Goal: Navigation & Orientation: Find specific page/section

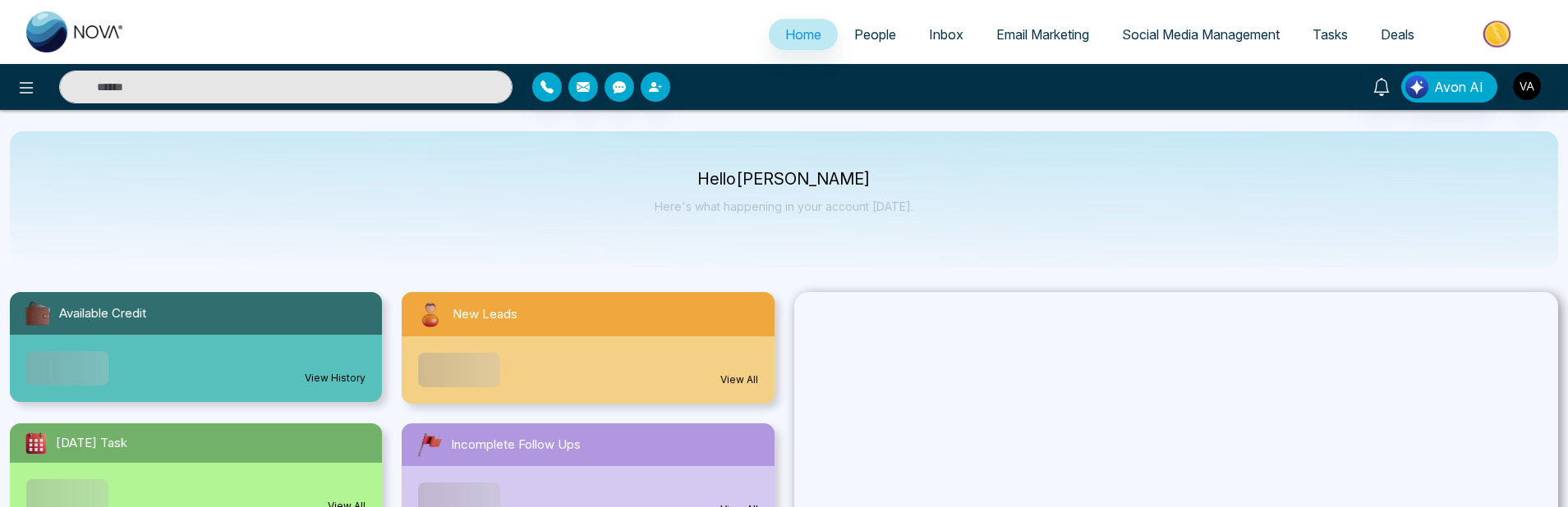
select select "*"
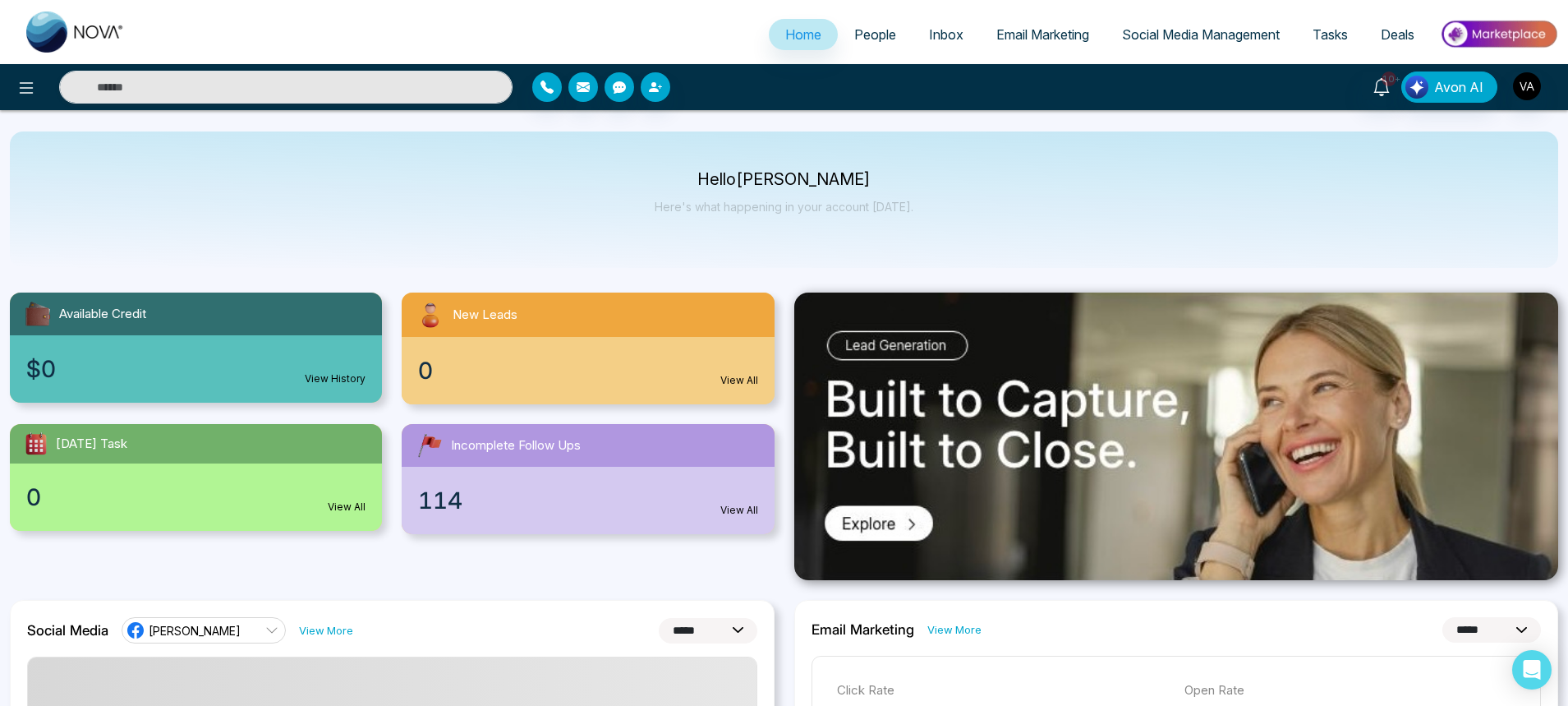
click at [838, 33] on link "People" at bounding box center [875, 34] width 74 height 31
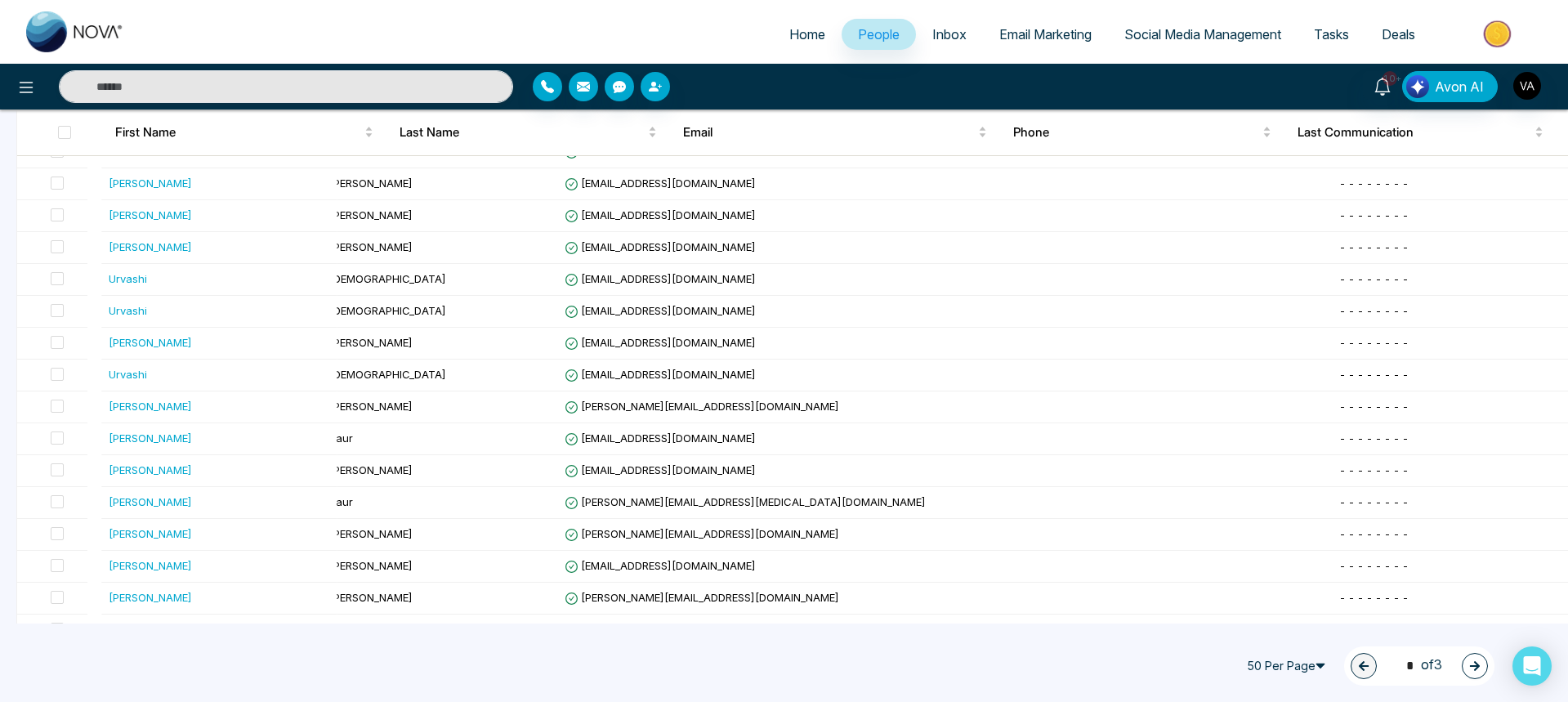
scroll to position [418, 0]
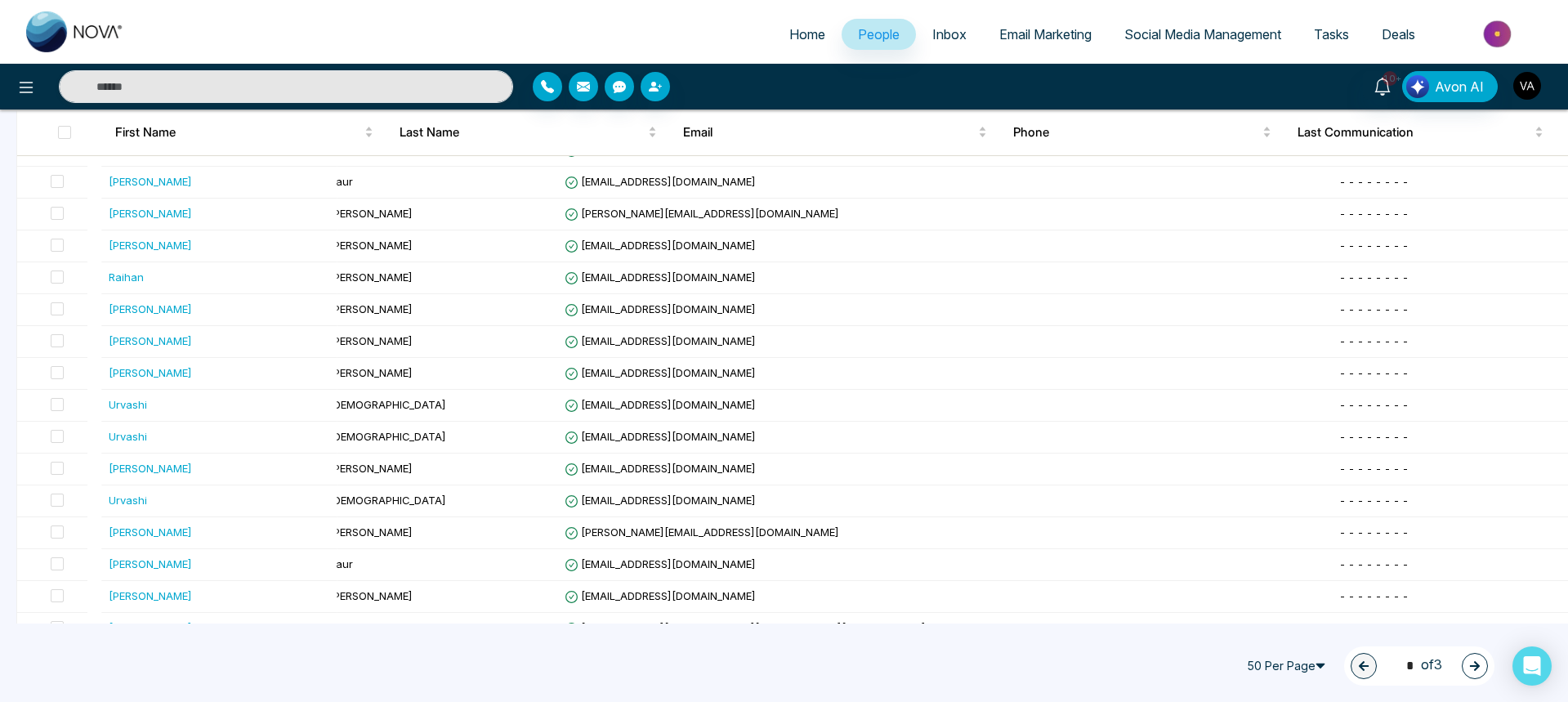
click at [1527, 88] on img "button" at bounding box center [1527, 86] width 27 height 27
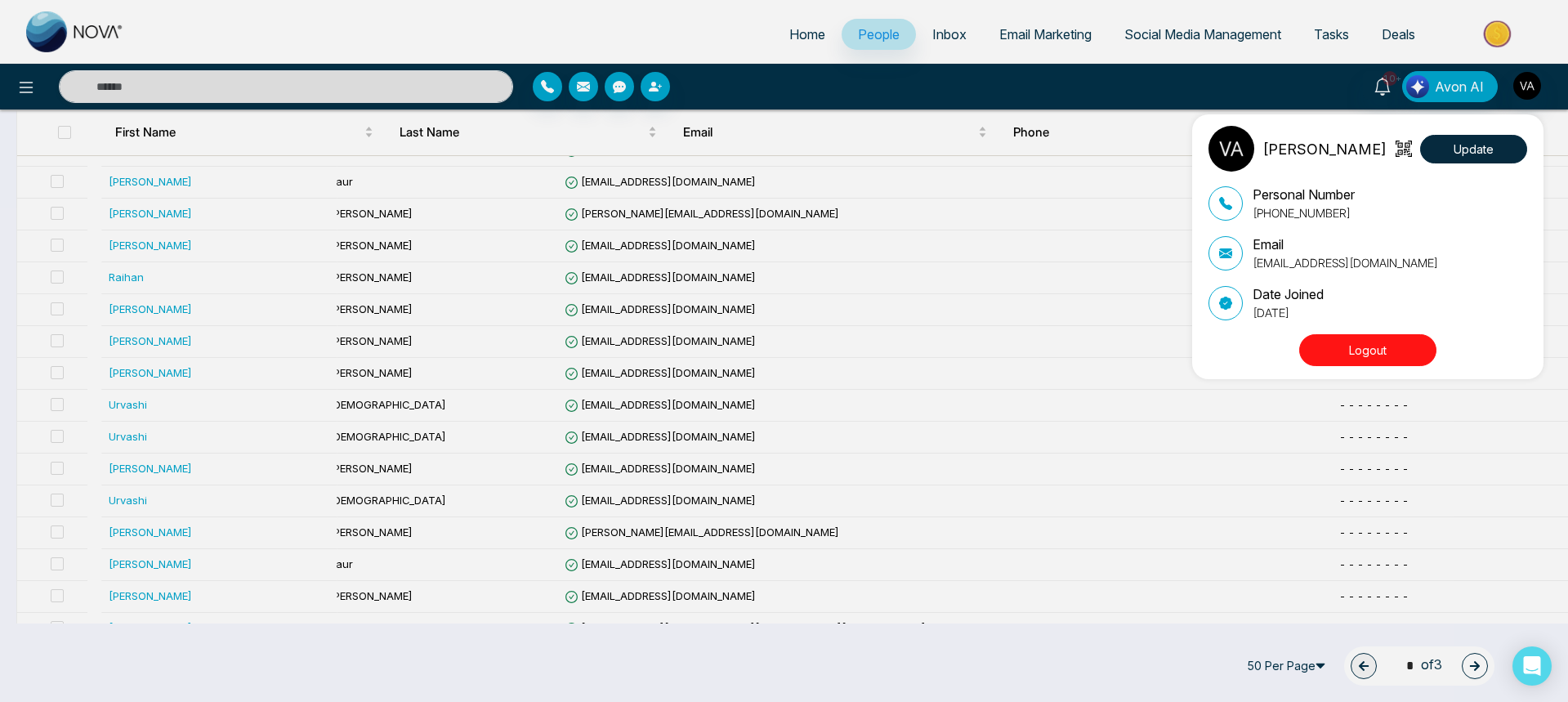
click at [1415, 346] on button "Logout" at bounding box center [1369, 350] width 138 height 32
